Goal: Information Seeking & Learning: Compare options

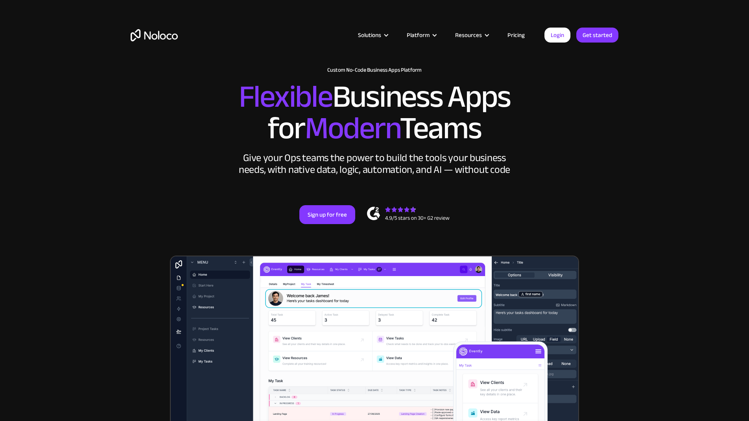
click at [516, 33] on link "Pricing" at bounding box center [516, 35] width 37 height 10
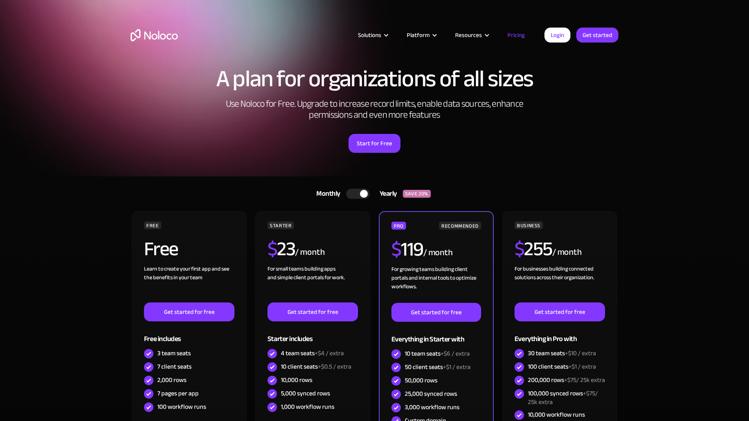
click at [55, 173] on section "A plan for organizations of all sizes Use Noloco for Free. Upgrade to increase …" at bounding box center [374, 88] width 749 height 176
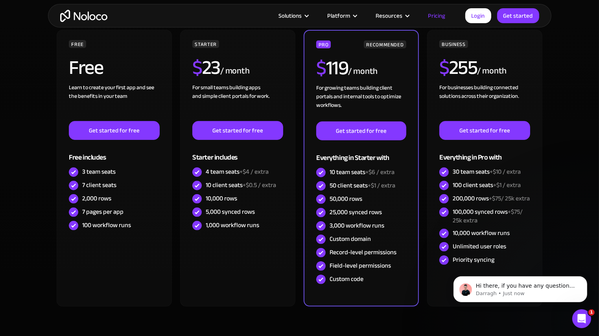
click at [29, 217] on section "Monthly Yearly SAVE 20% Monthly Yearly SAVE 20% FREE Free Learn to create your …" at bounding box center [299, 183] width 599 height 377
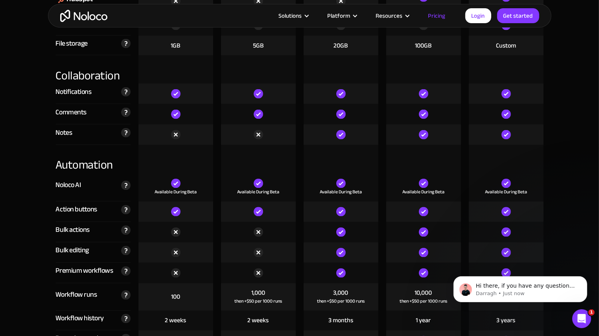
scroll to position [1408, 0]
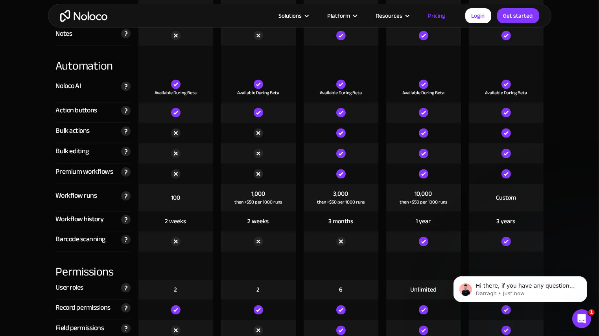
scroll to position [1534, 0]
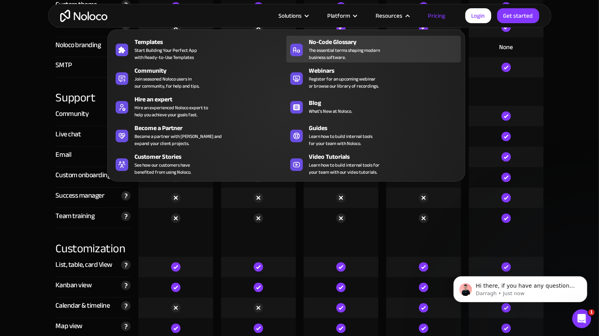
scroll to position [1975, 0]
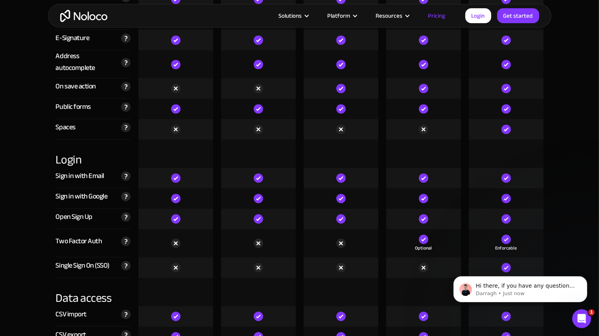
scroll to position [2573, 0]
